Goal: Obtain resource: Download file/media

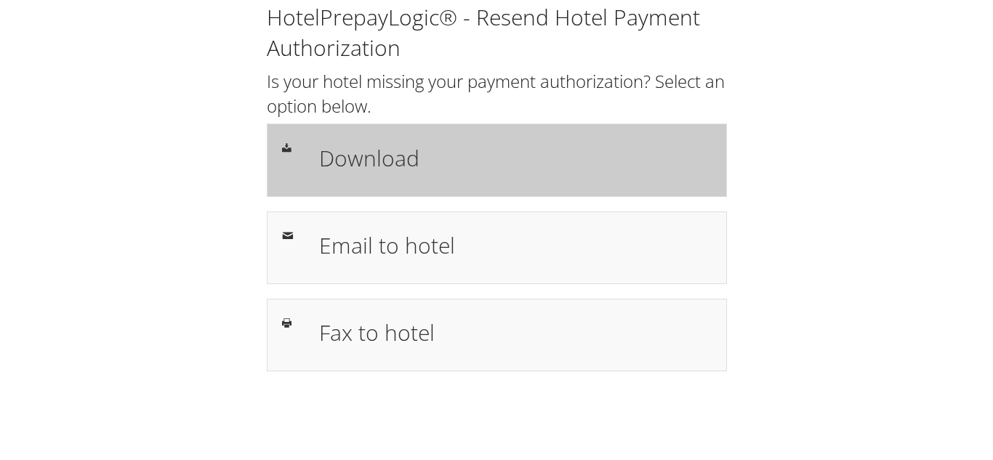
click at [408, 167] on h1 "Download" at bounding box center [515, 158] width 392 height 33
